Goal: Information Seeking & Learning: Understand process/instructions

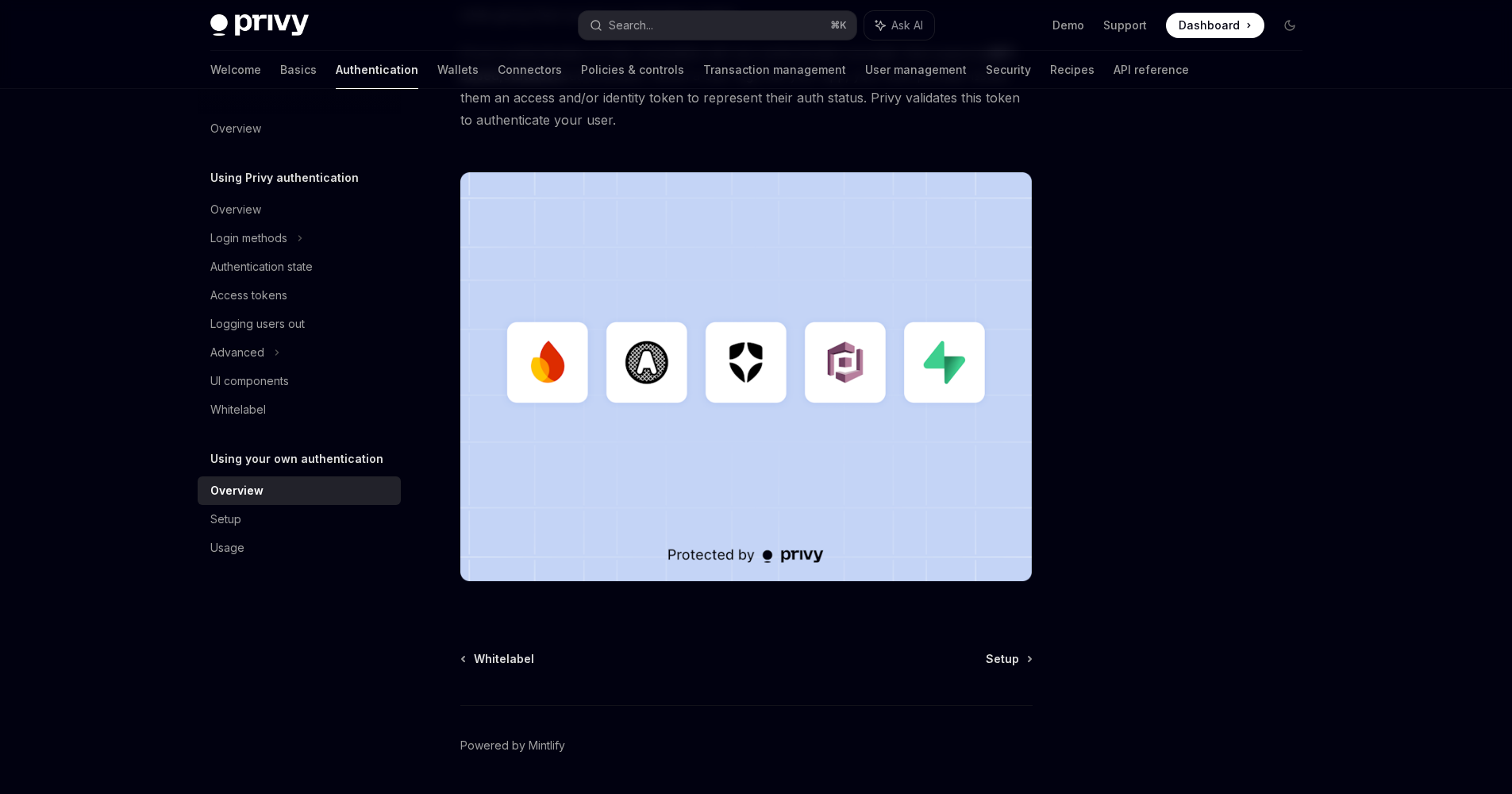
scroll to position [362, 0]
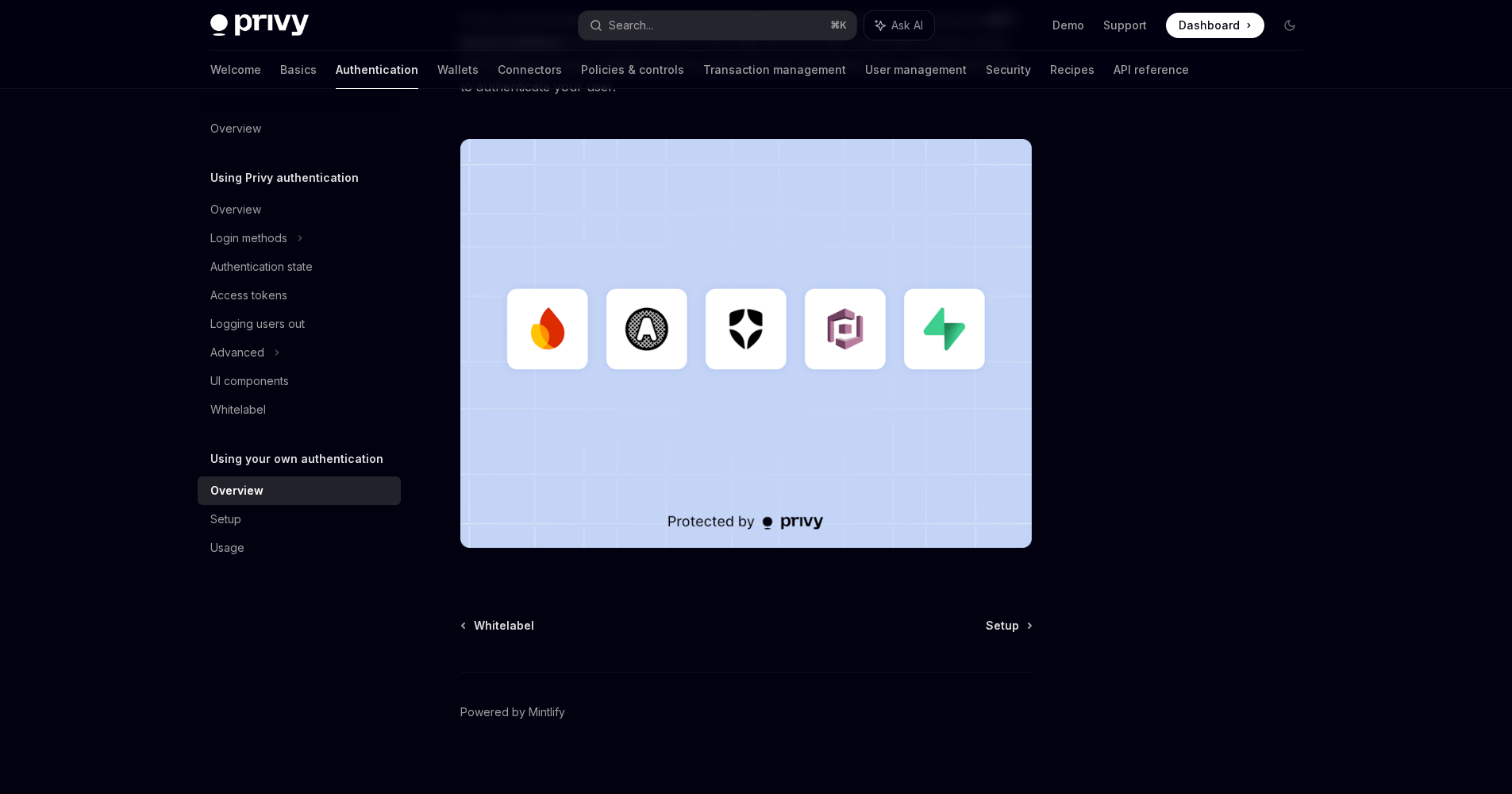
click at [960, 347] on img at bounding box center [746, 343] width 572 height 408
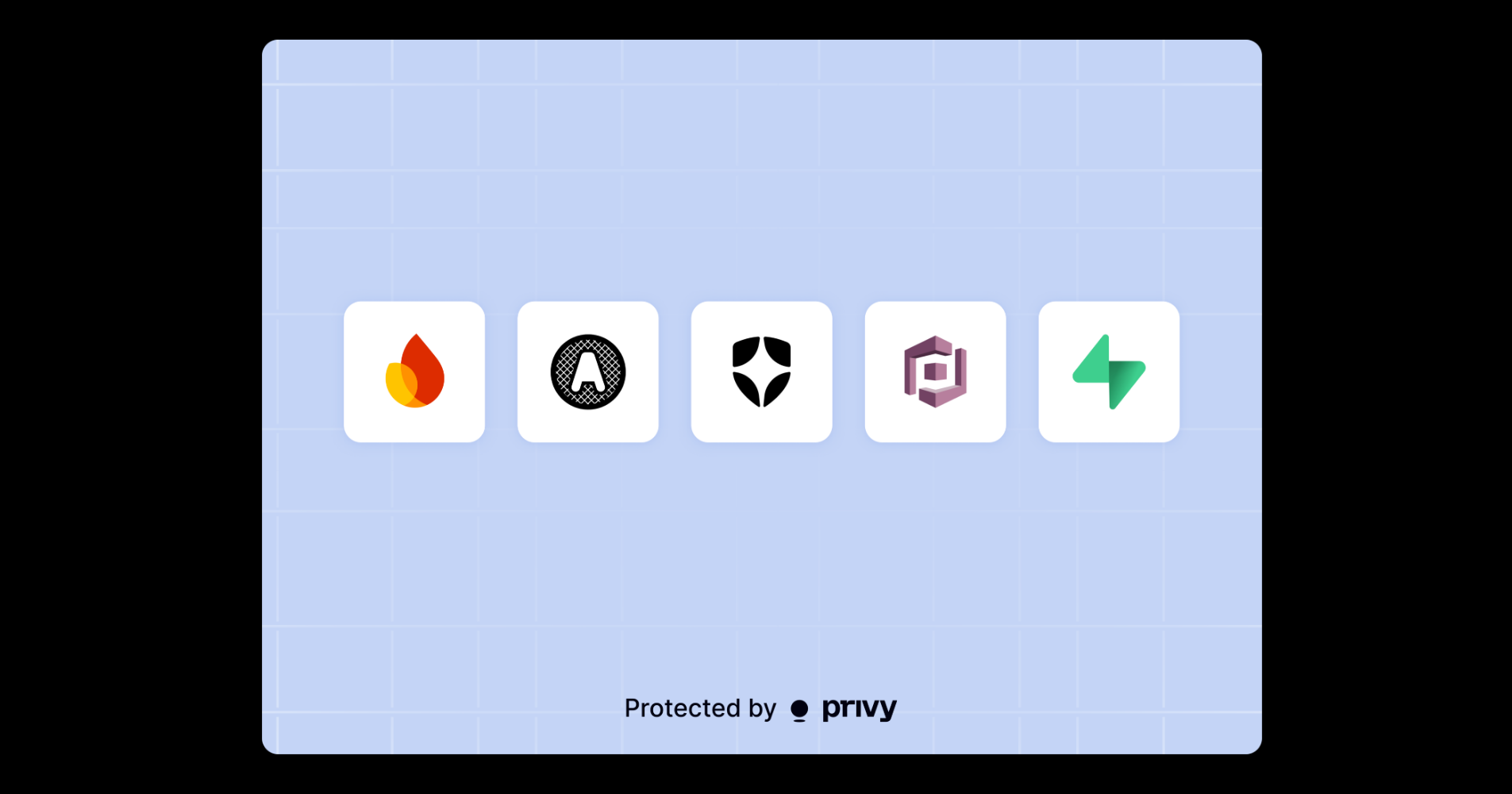
click at [960, 347] on img at bounding box center [762, 397] width 1000 height 714
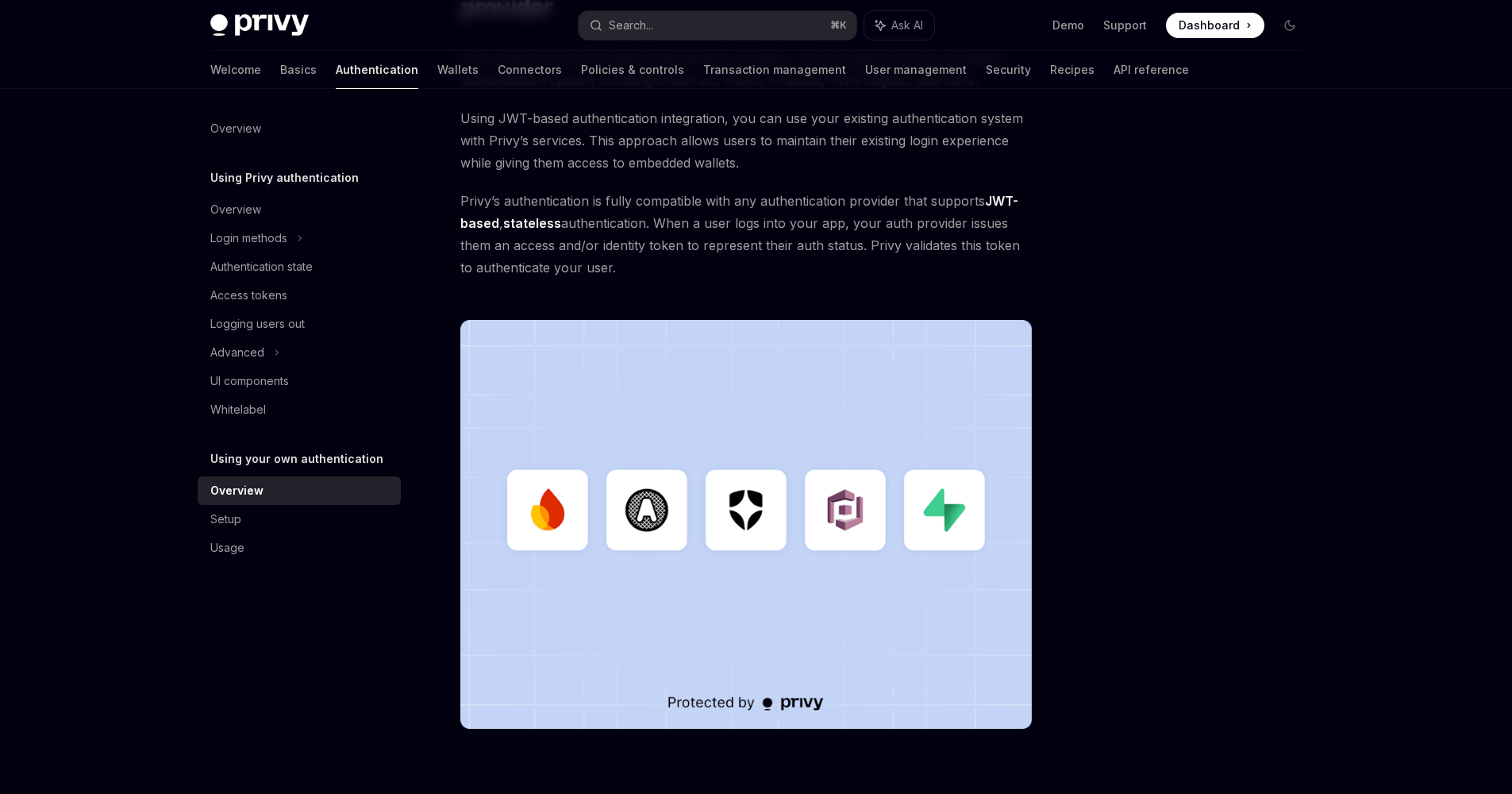
scroll to position [53, 0]
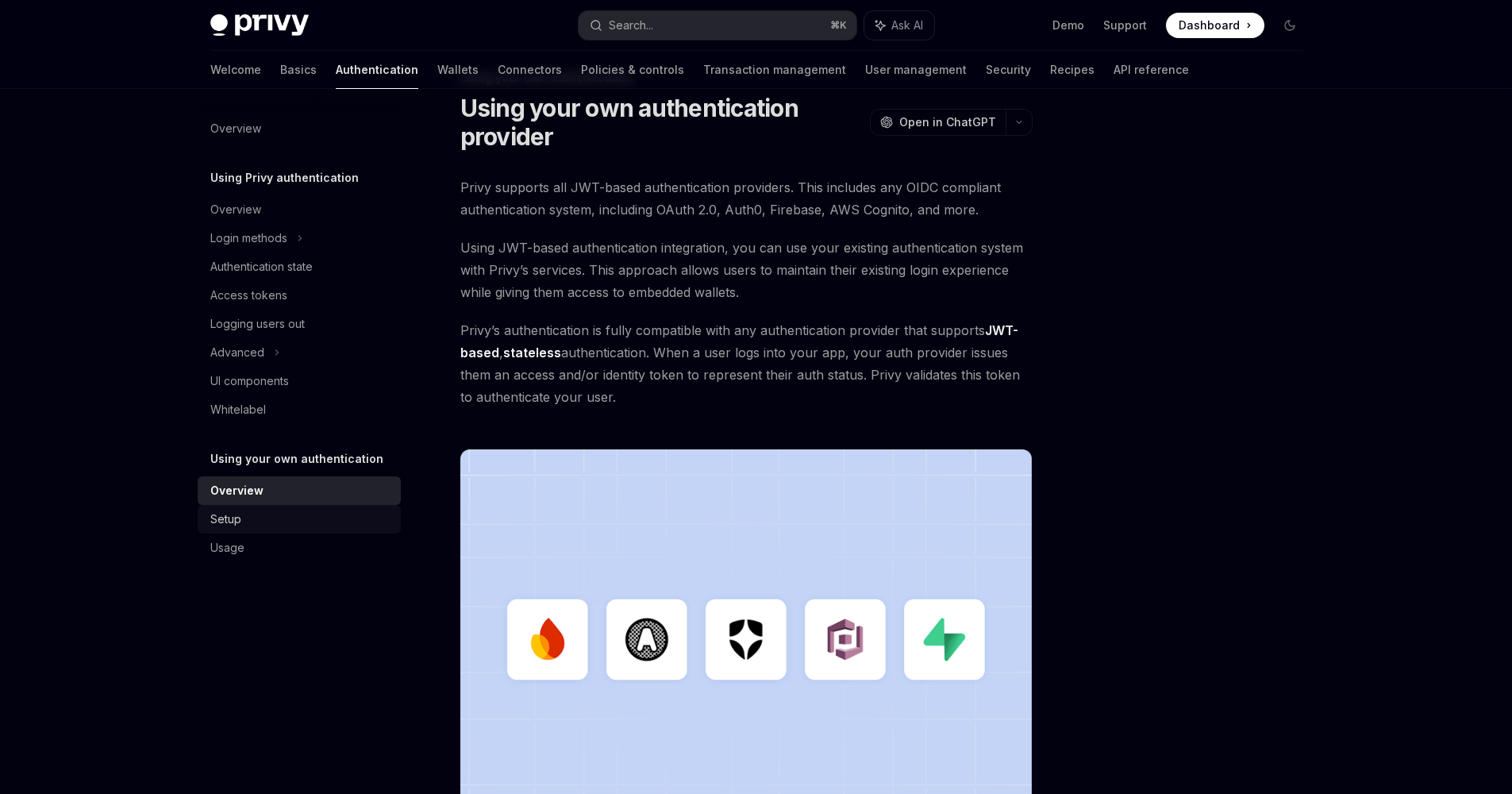
click at [270, 527] on div "Setup" at bounding box center [300, 520] width 181 height 20
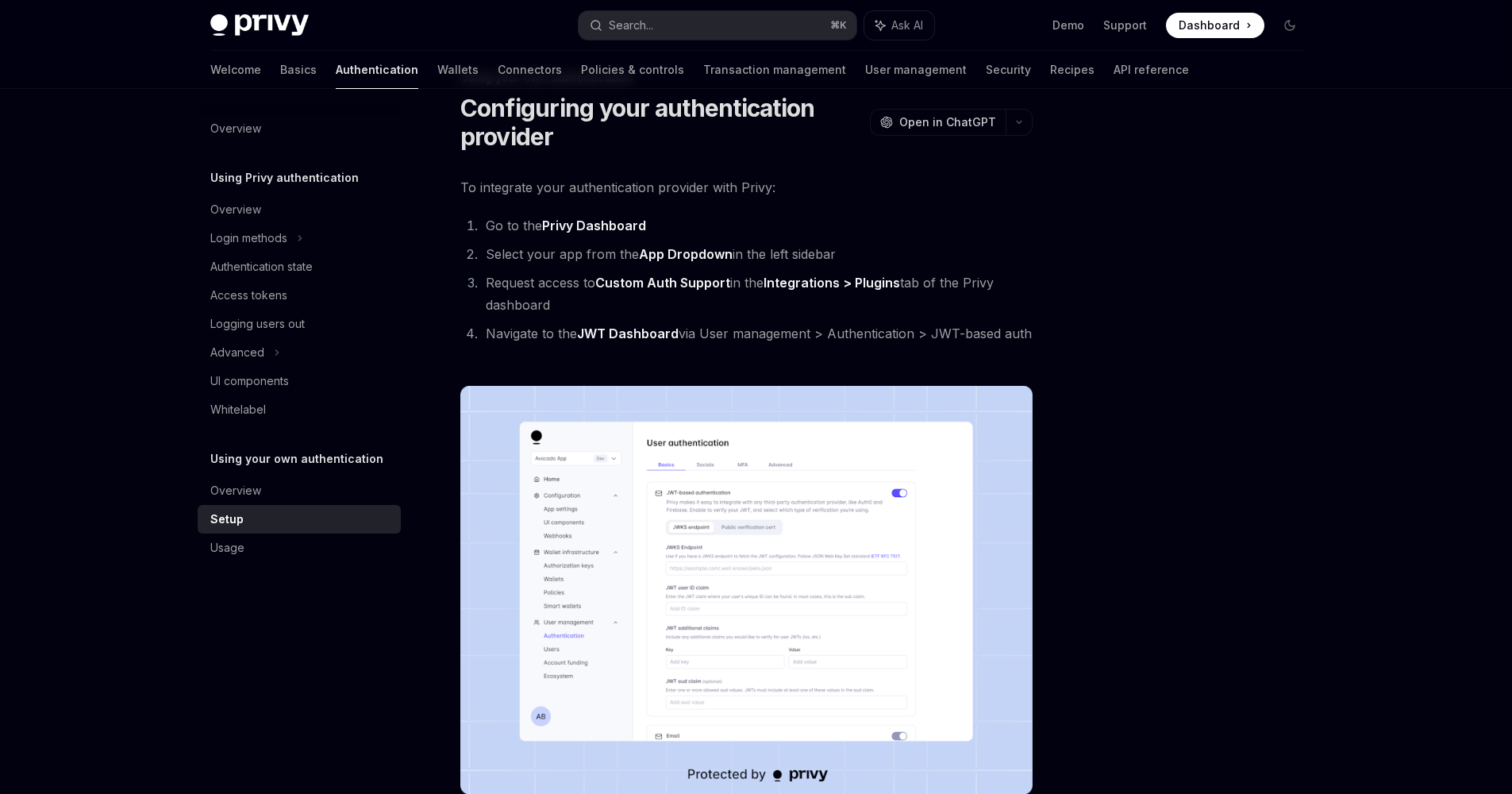
click at [920, 508] on img at bounding box center [746, 590] width 572 height 408
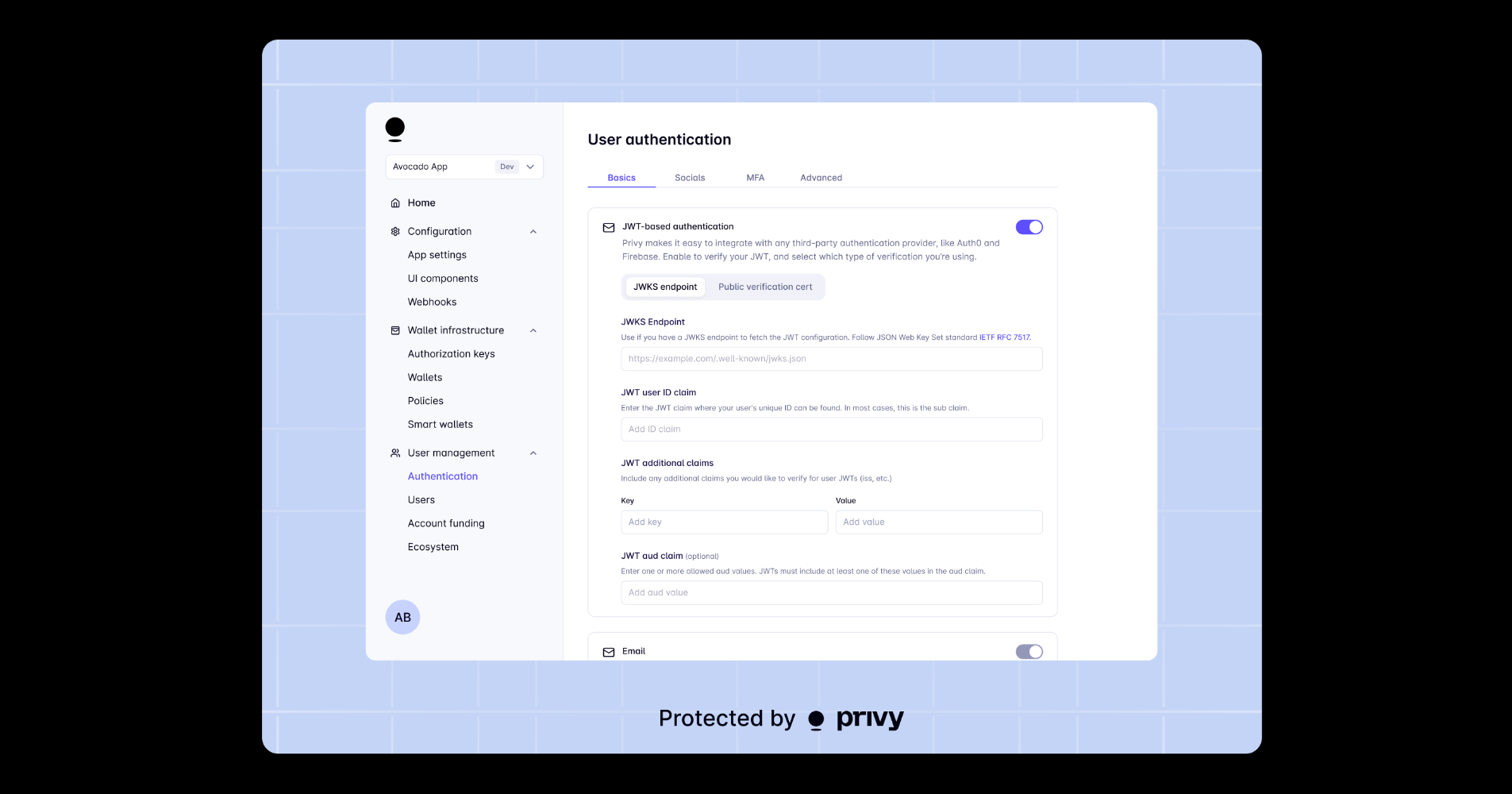
click at [1356, 374] on div at bounding box center [756, 397] width 1512 height 794
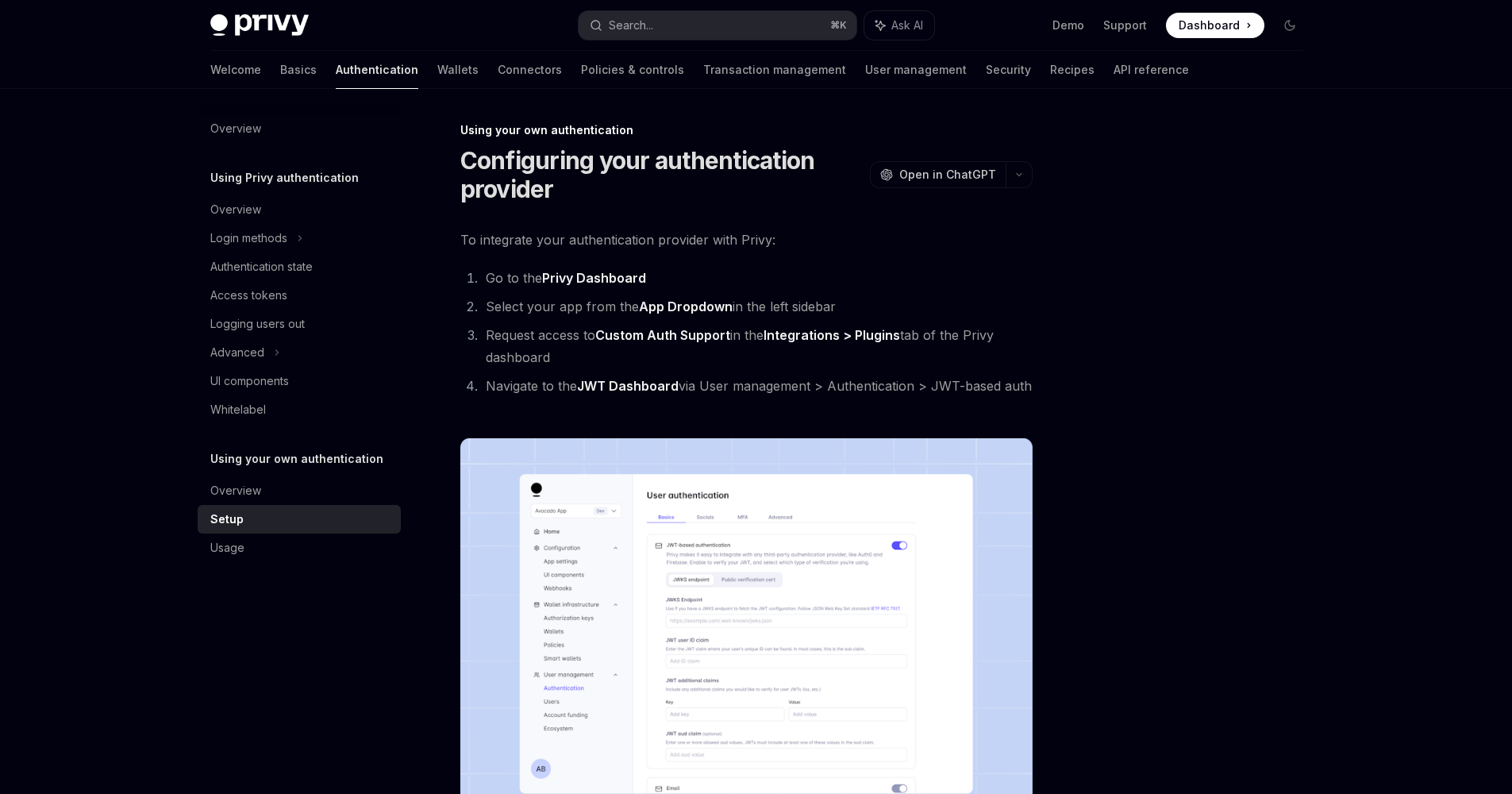
drag, startPoint x: 505, startPoint y: 304, endPoint x: 676, endPoint y: 307, distance: 171.0
click at [676, 307] on li "Select your app from the App Dropdown in the left sidebar" at bounding box center [756, 306] width 552 height 22
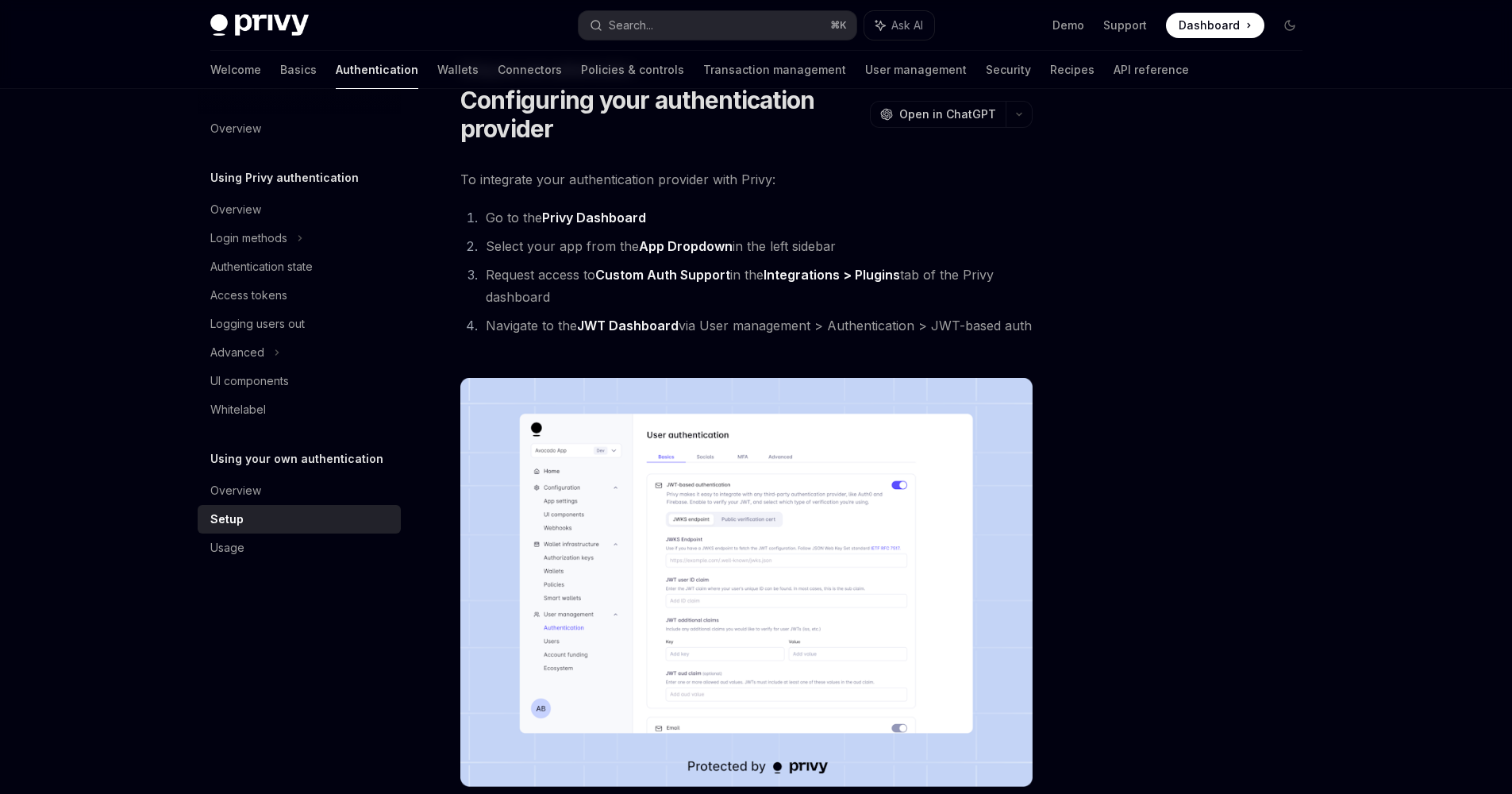
scroll to position [81, 0]
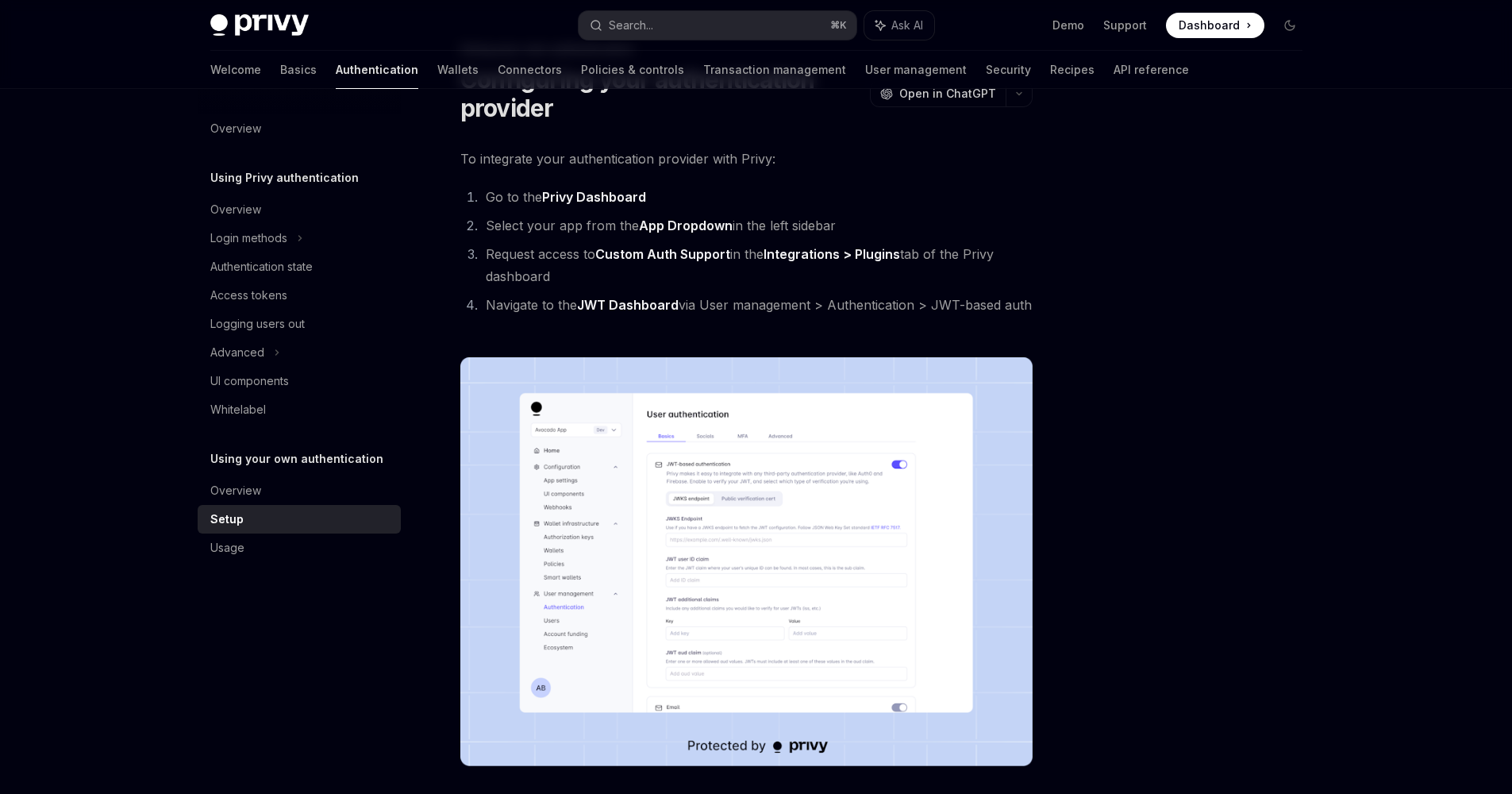
drag, startPoint x: 514, startPoint y: 302, endPoint x: 665, endPoint y: 310, distance: 151.2
click at [665, 310] on li "Navigate to the JWT Dashboard via User management > Authentication > JWT-based …" at bounding box center [756, 305] width 552 height 22
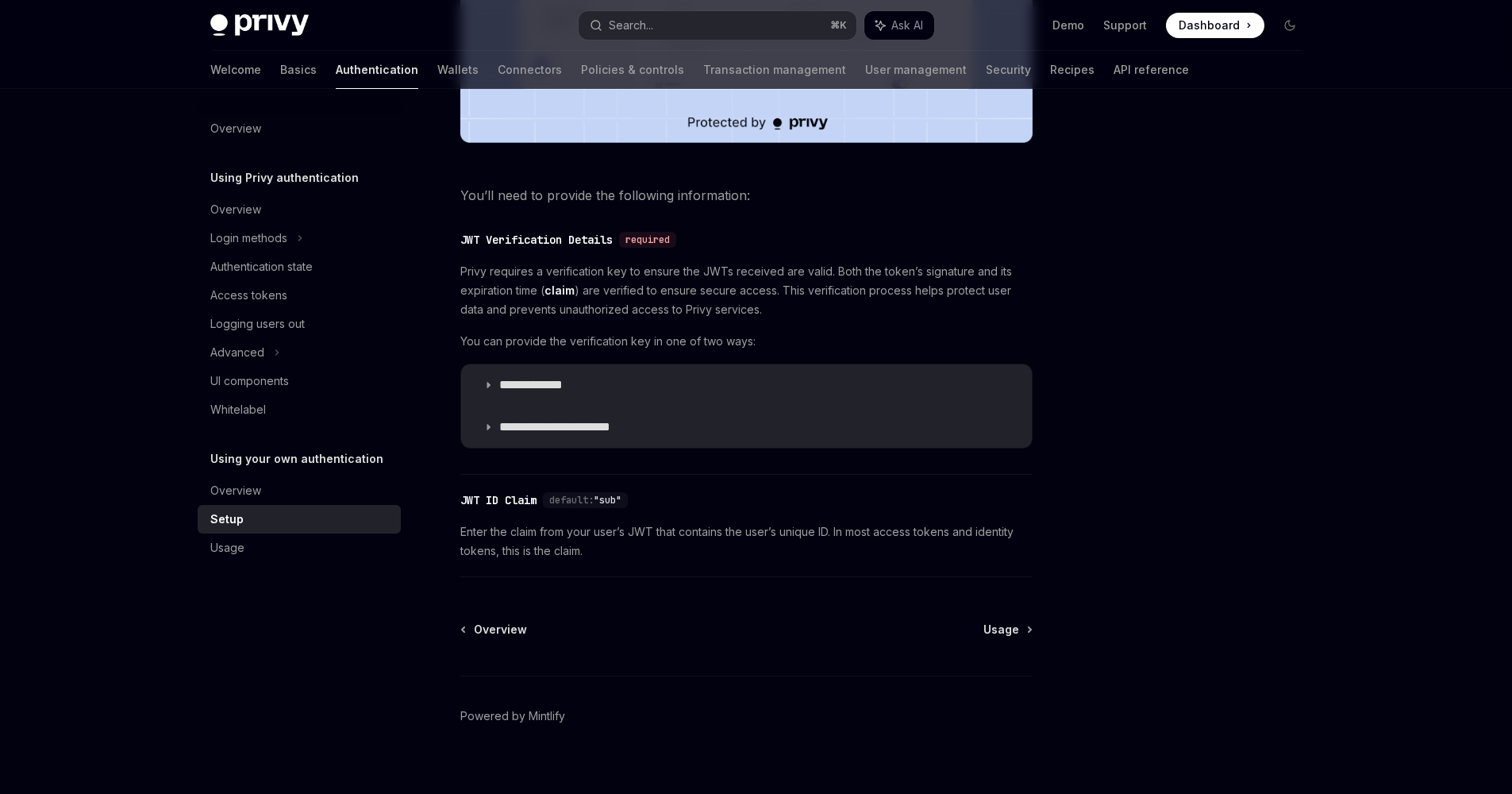
scroll to position [723, 0]
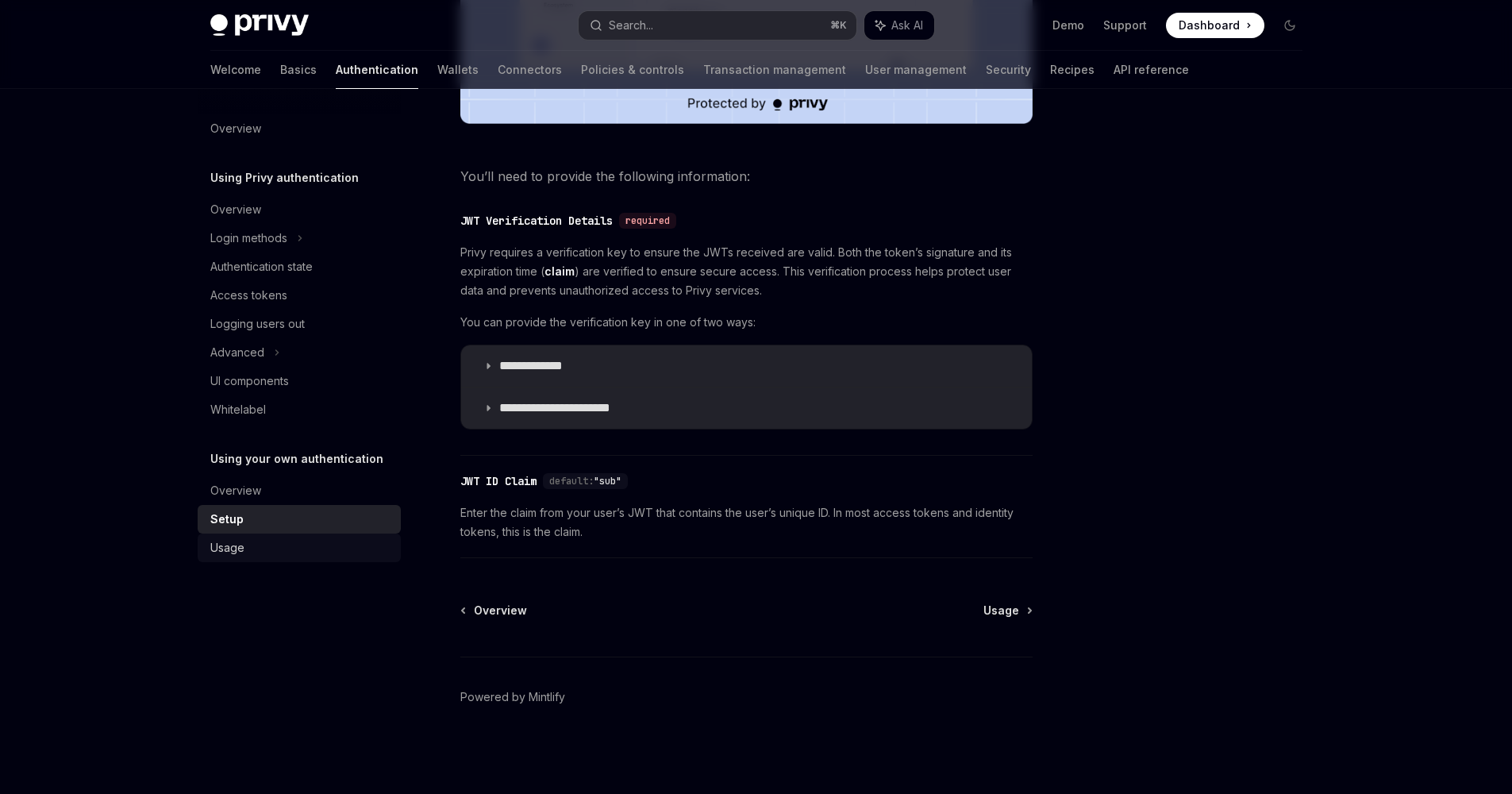
click at [265, 548] on div "Usage" at bounding box center [300, 548] width 181 height 20
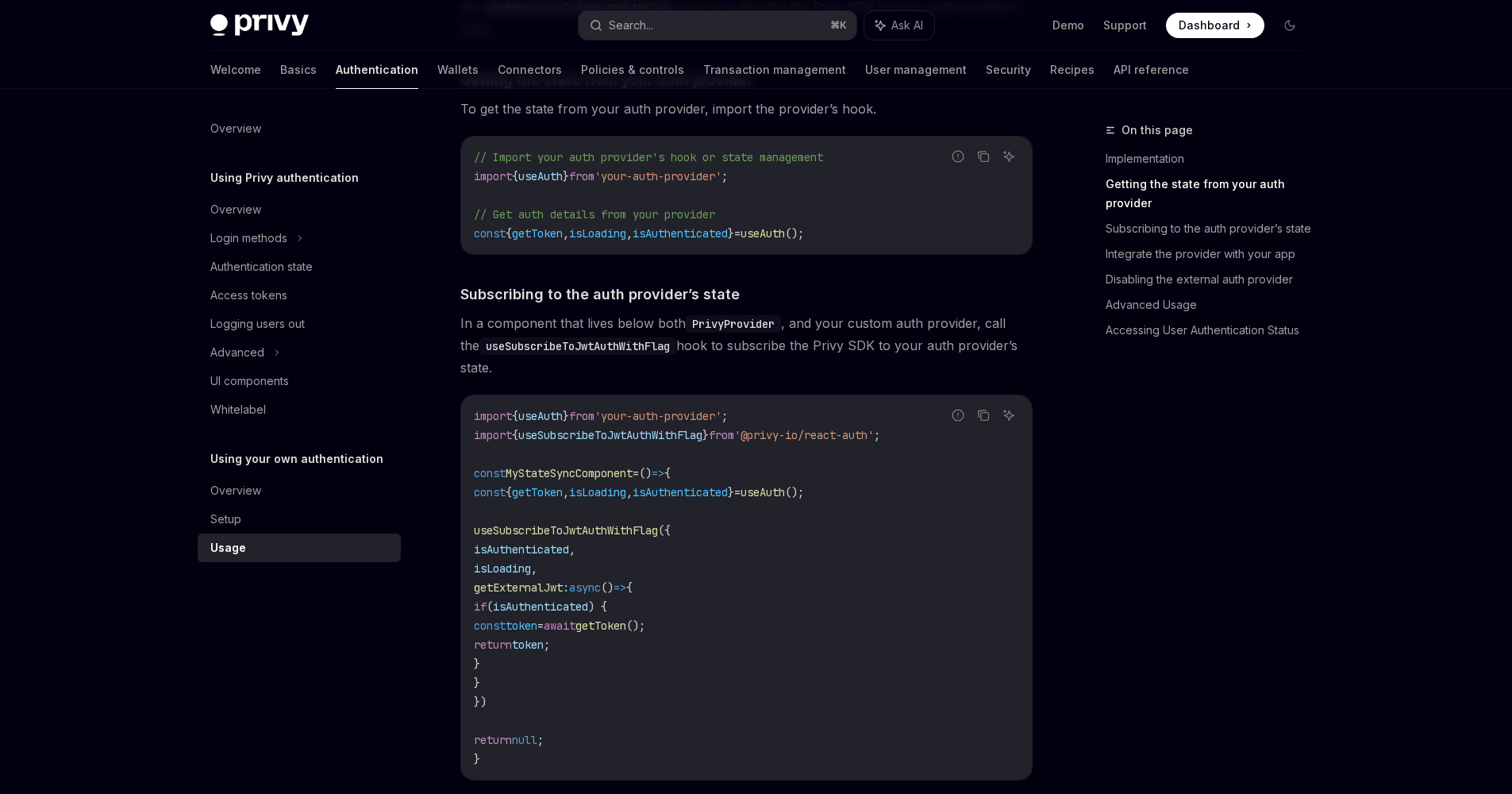
scroll to position [470, 0]
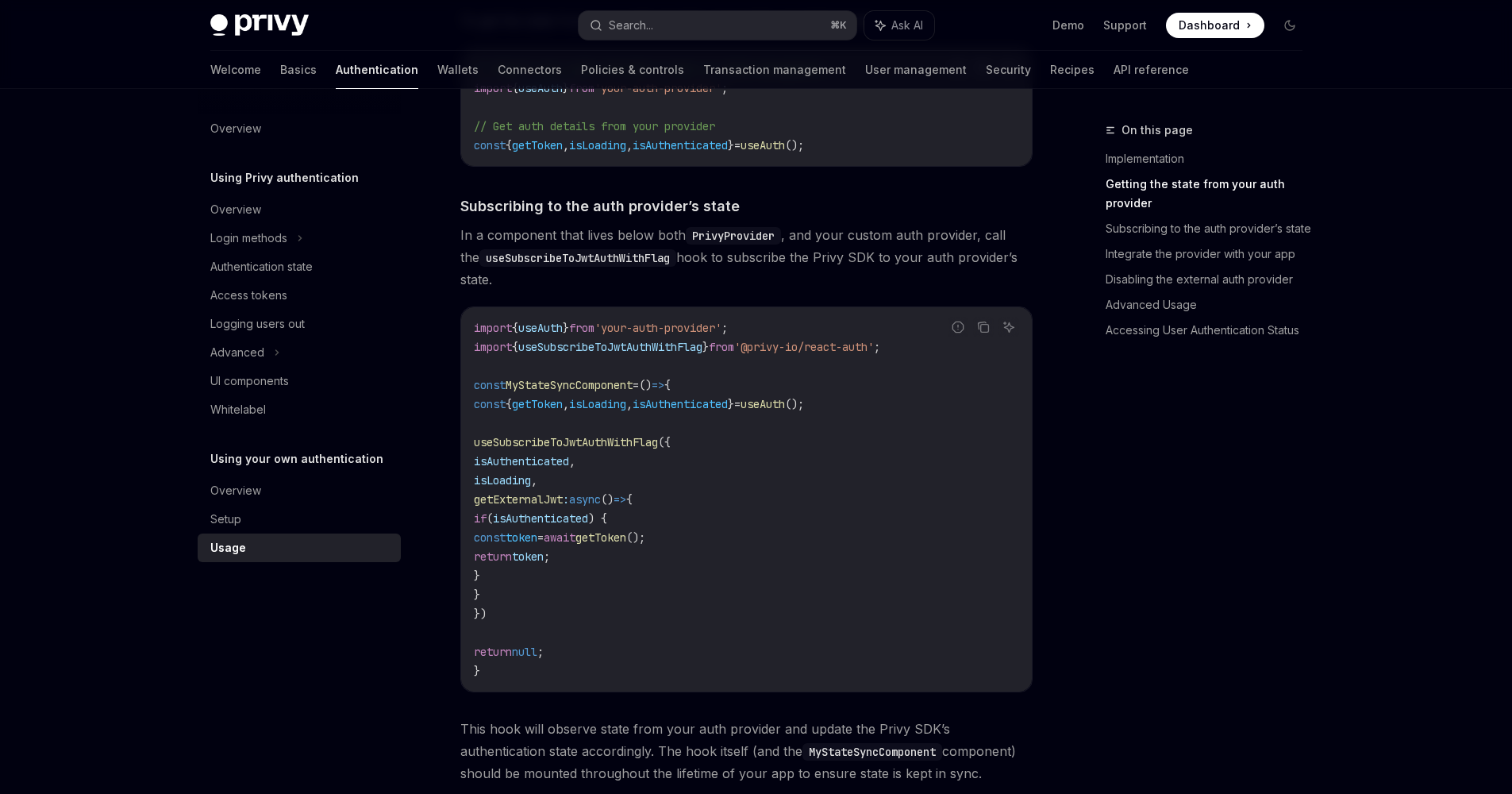
click at [563, 496] on span "getExternalJwt" at bounding box center [518, 499] width 89 height 15
click at [617, 444] on span "useSubscribeToJwtAuthWithFlag" at bounding box center [566, 441] width 185 height 15
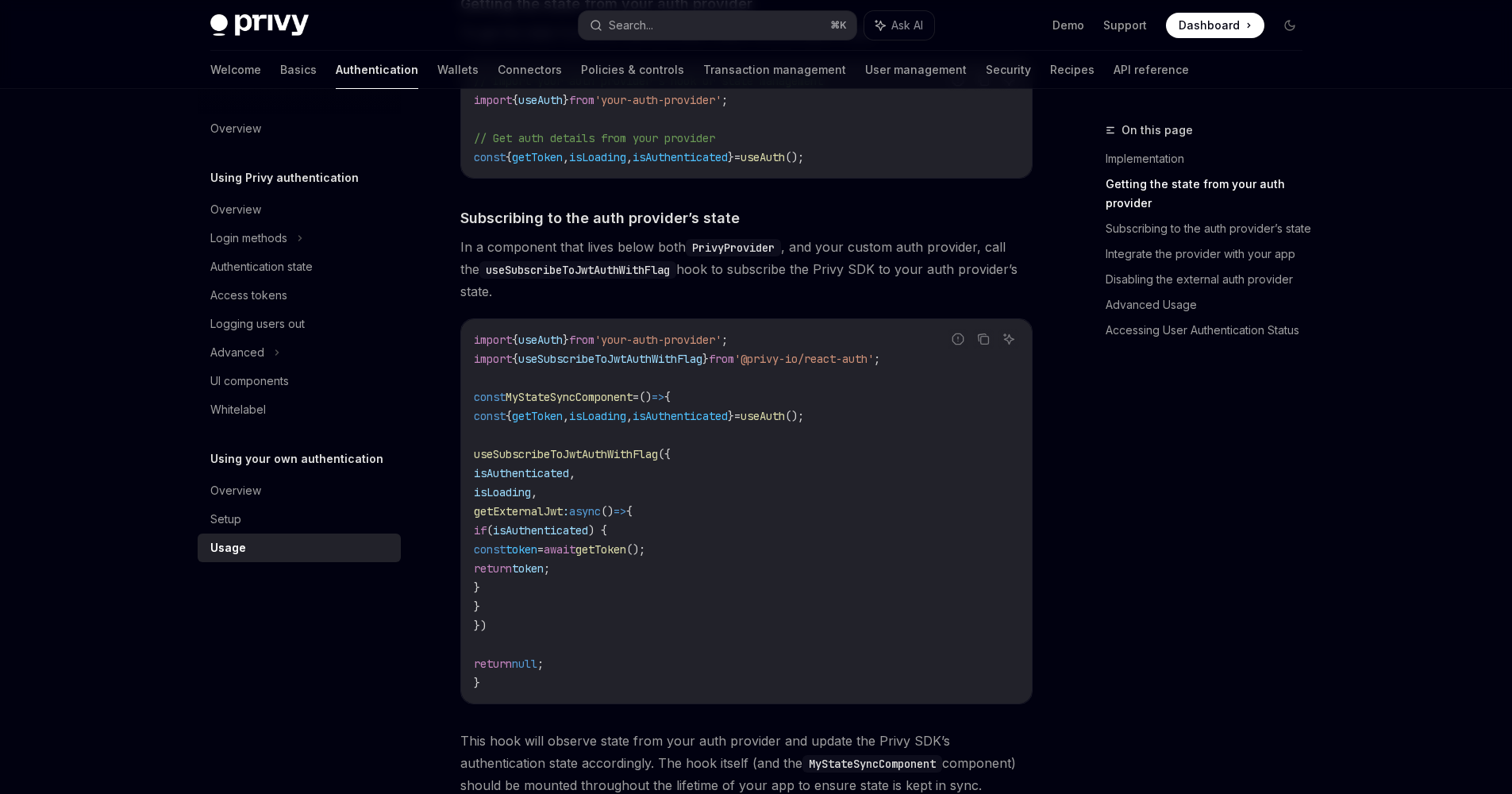
scroll to position [292, 0]
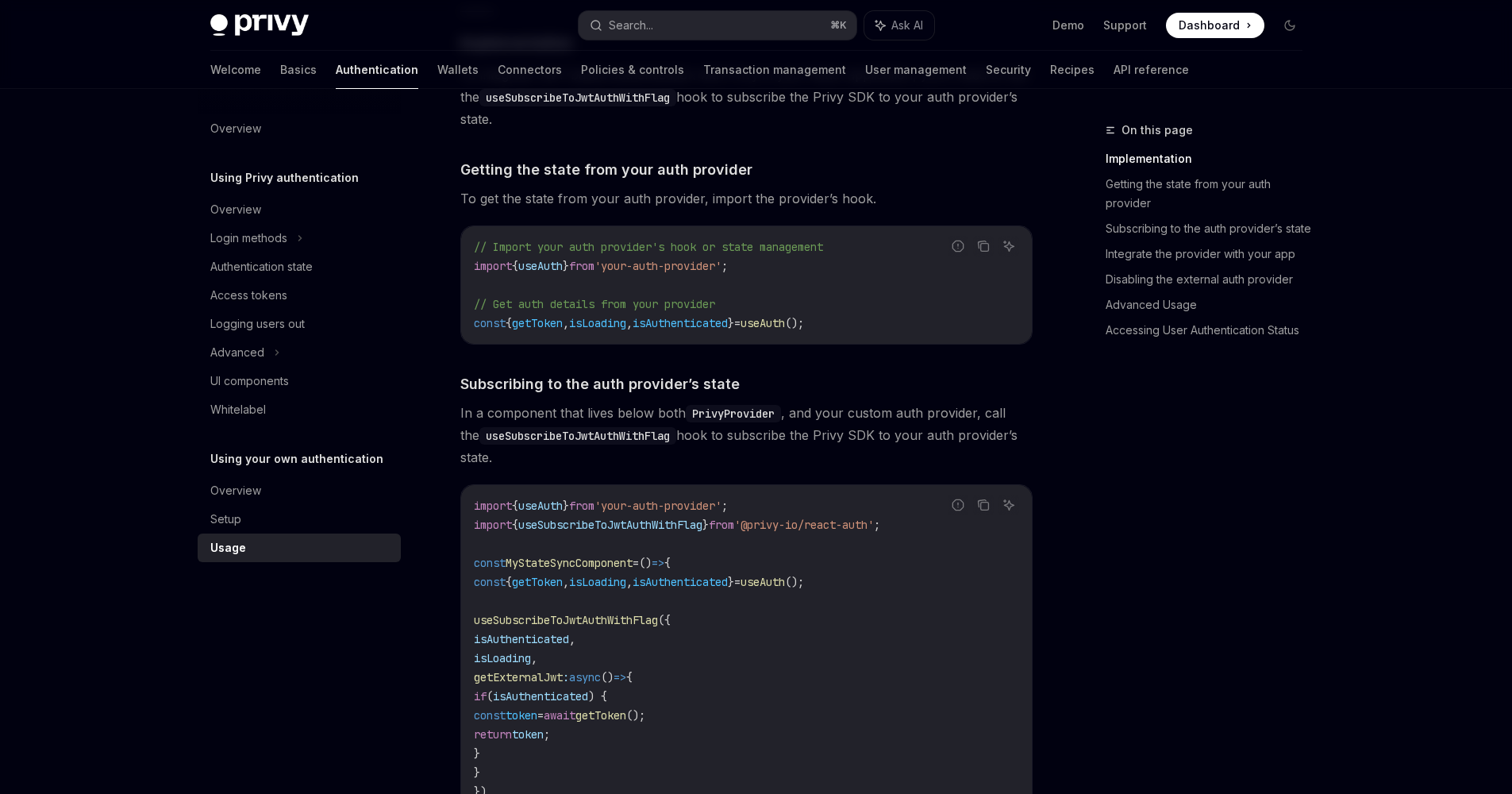
scroll to position [723, 0]
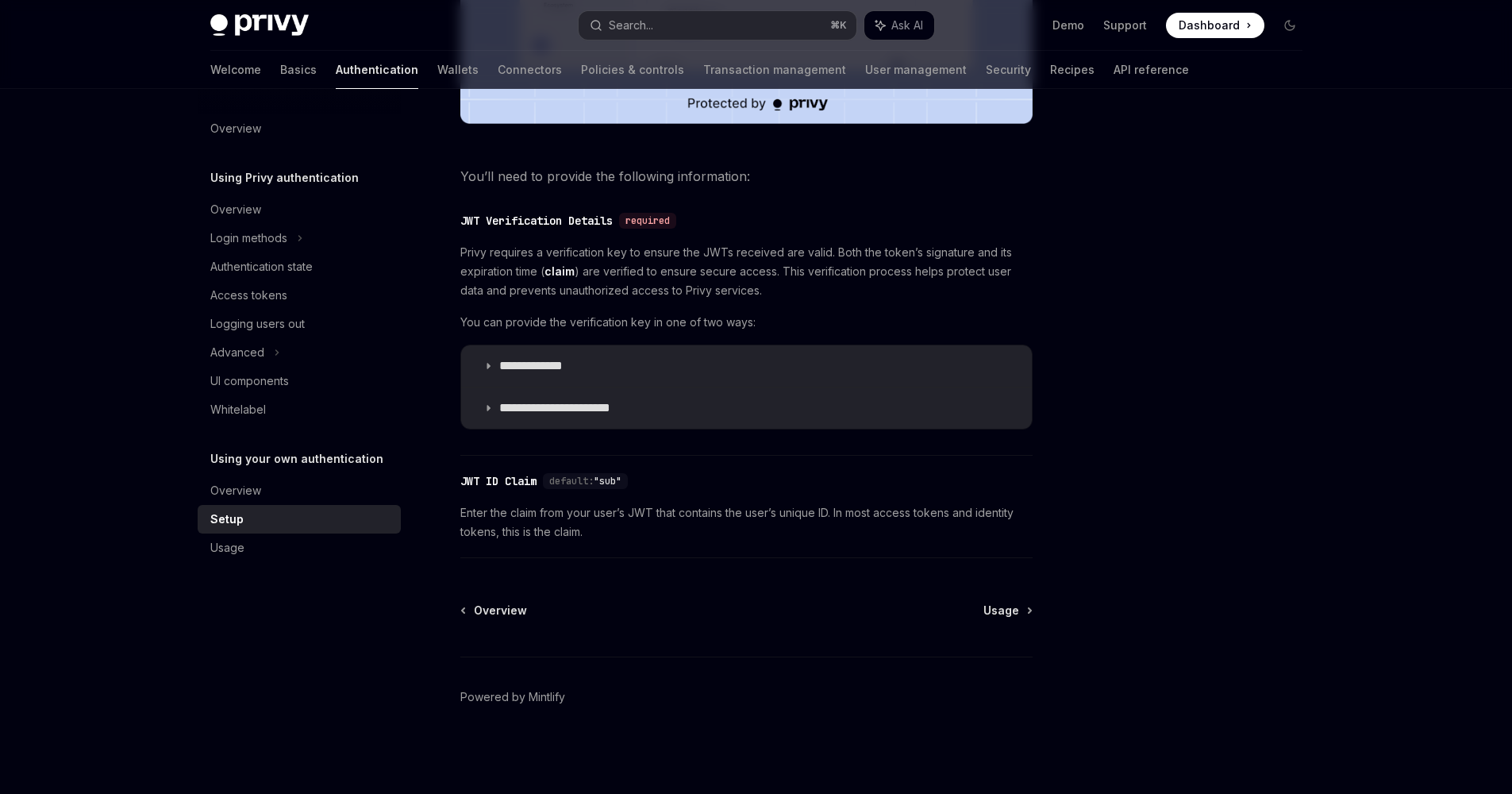
type textarea "*"
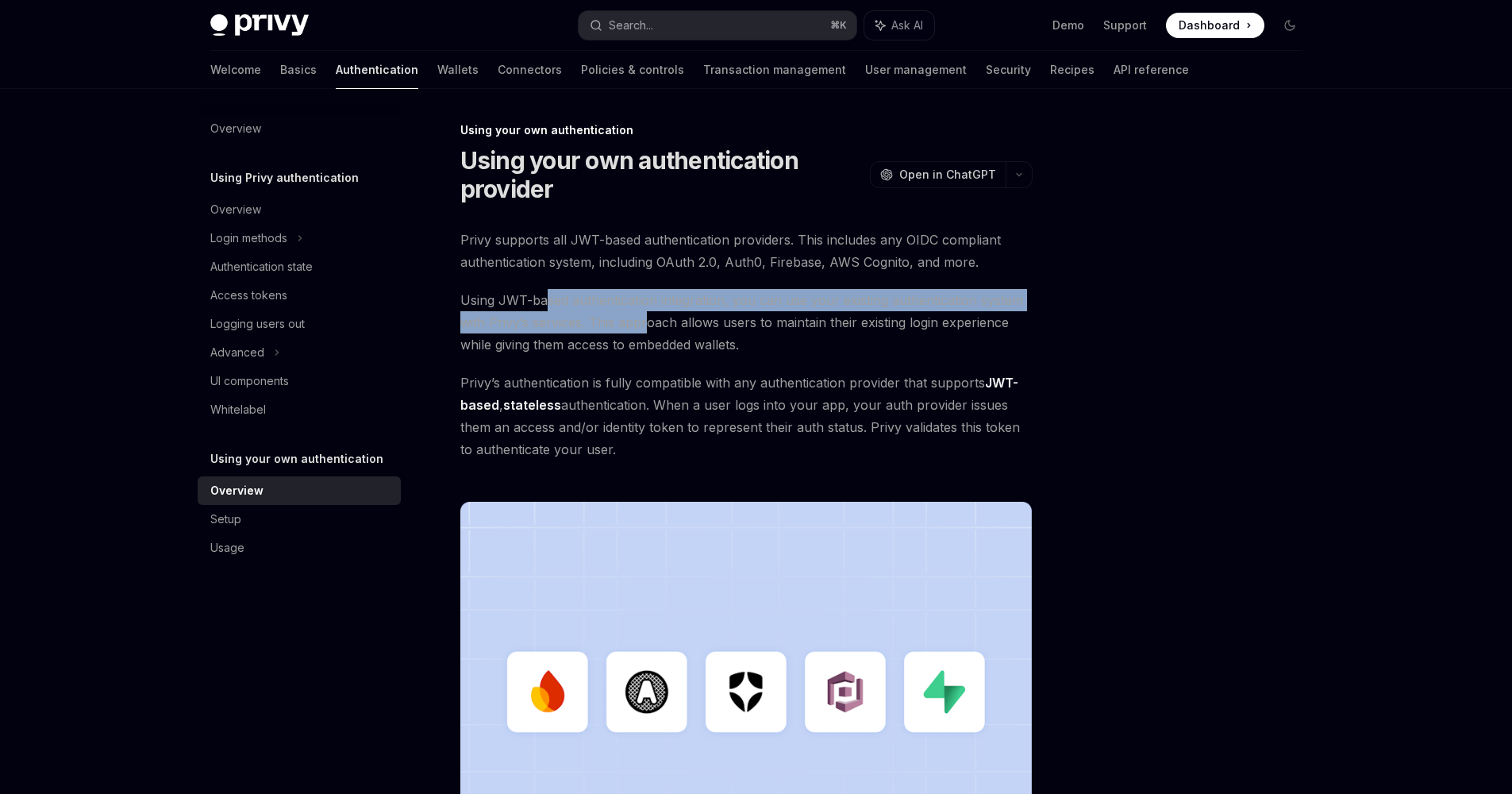
drag, startPoint x: 548, startPoint y: 299, endPoint x: 646, endPoint y: 308, distance: 98.4
click at [646, 308] on span "Using JWT-based authentication integration, you can use your existing authentic…" at bounding box center [746, 322] width 572 height 66
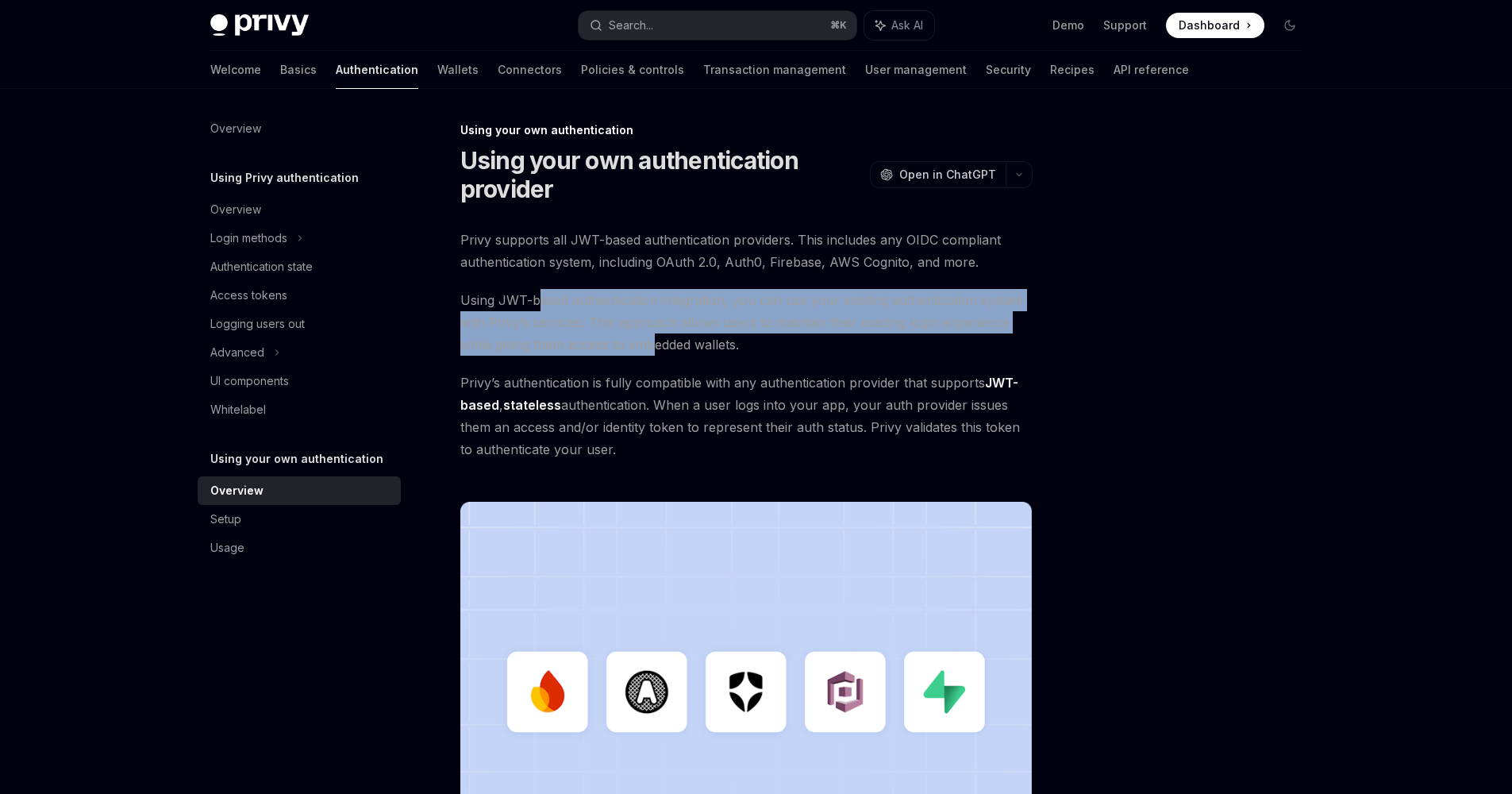
drag, startPoint x: 659, startPoint y: 341, endPoint x: 538, endPoint y: 306, distance: 126.0
click at [538, 306] on span "Using JWT-based authentication integration, you can use your existing authentic…" at bounding box center [746, 322] width 572 height 66
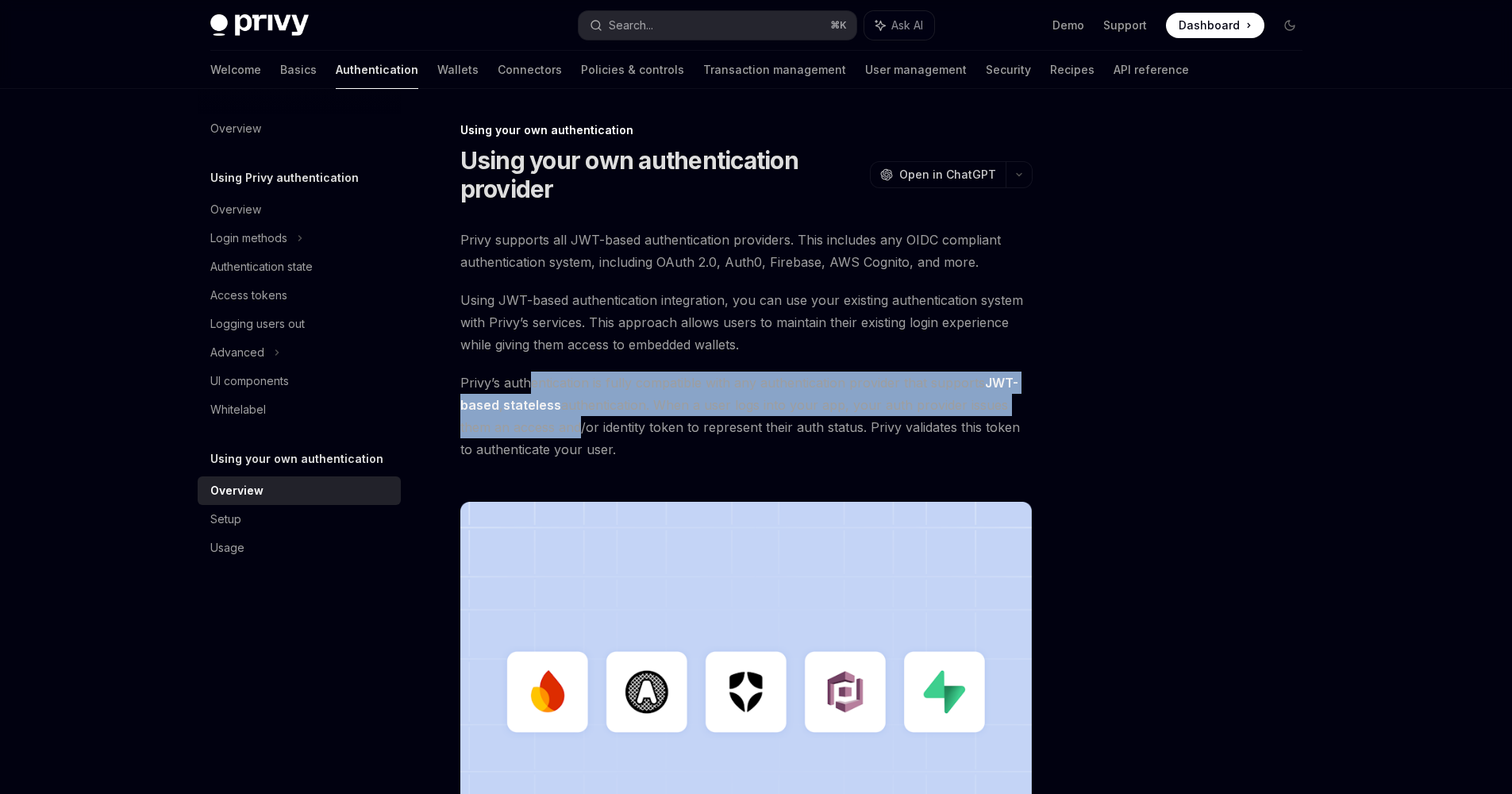
drag, startPoint x: 527, startPoint y: 382, endPoint x: 572, endPoint y: 421, distance: 59.5
click at [574, 419] on span "Privy’s authentication is fully compatible with any authentication provider tha…" at bounding box center [746, 415] width 572 height 89
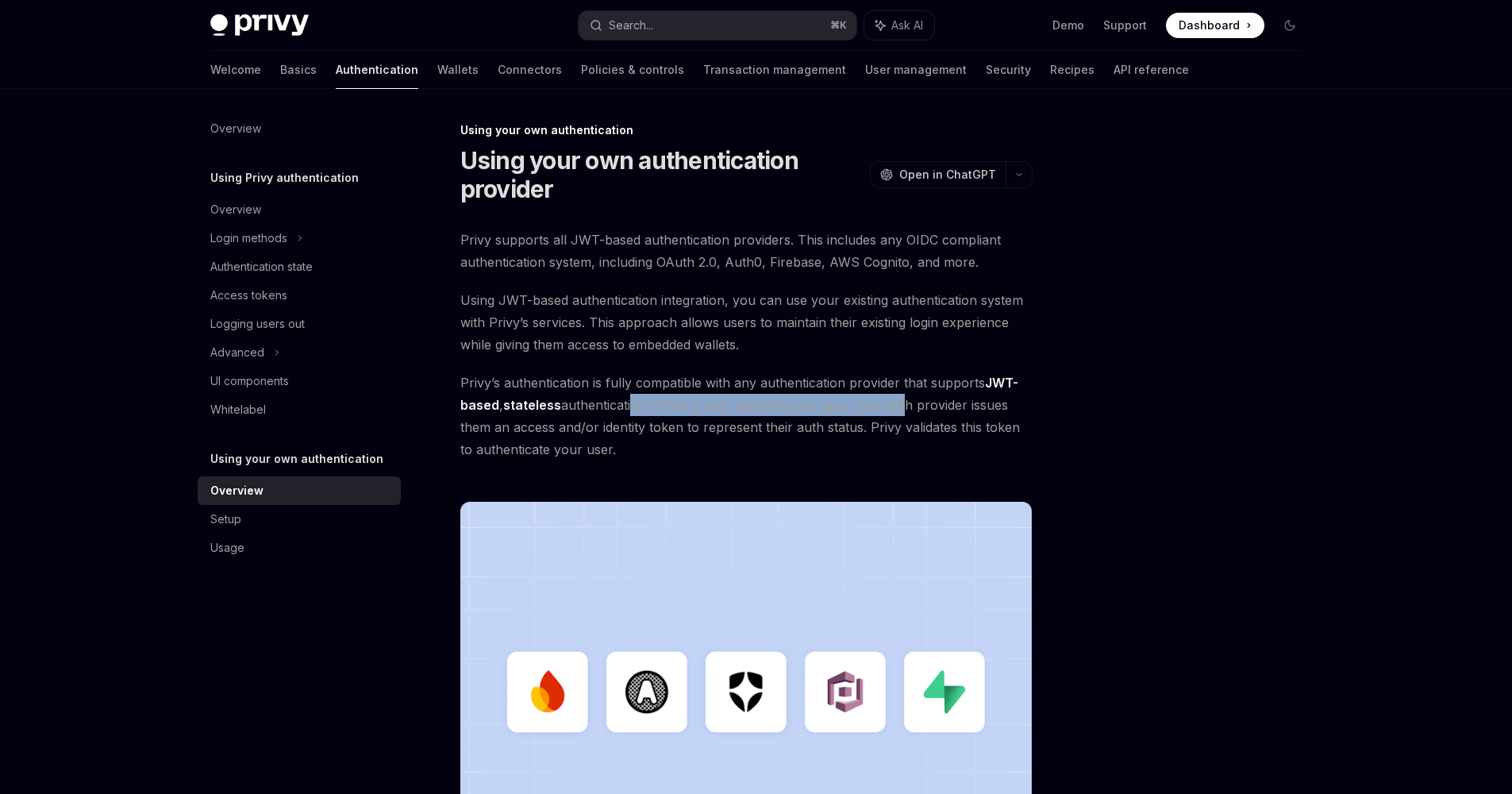
drag, startPoint x: 631, startPoint y: 401, endPoint x: 895, endPoint y: 401, distance: 264.0
click at [895, 401] on span "Privy’s authentication is fully compatible with any authentication provider tha…" at bounding box center [746, 415] width 572 height 89
